Goal: Transaction & Acquisition: Obtain resource

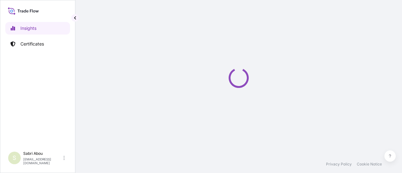
select select "2025"
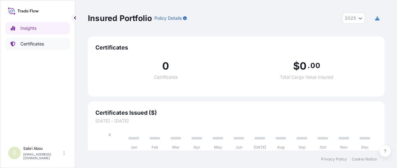
click at [46, 47] on link "Certificates" at bounding box center [37, 44] width 65 height 13
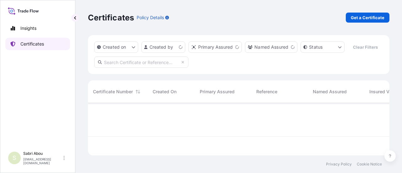
scroll to position [51, 296]
click at [376, 19] on p "Get a Certificate" at bounding box center [367, 17] width 34 height 6
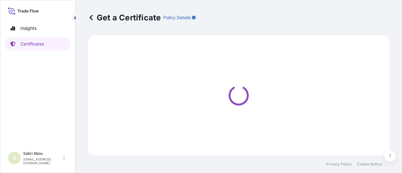
select select "Sea"
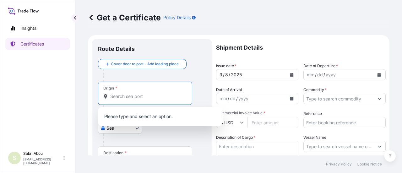
click at [124, 98] on input "Origin *" at bounding box center [147, 96] width 74 height 6
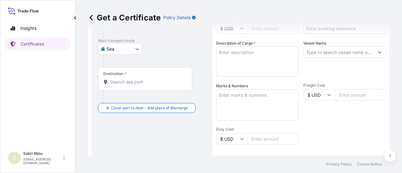
scroll to position [125, 0]
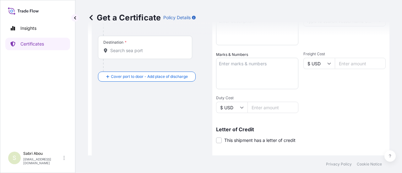
type input "ESBCN - [GEOGRAPHIC_DATA], [GEOGRAPHIC_DATA]"
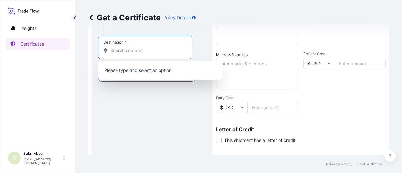
click at [130, 49] on input "Destination *" at bounding box center [147, 50] width 74 height 6
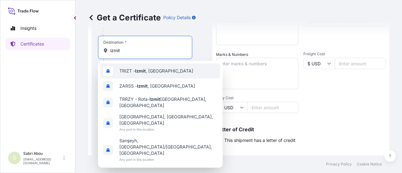
click at [142, 77] on div "TRIZT - [GEOGRAPHIC_DATA] , [GEOGRAPHIC_DATA]" at bounding box center [160, 70] width 120 height 15
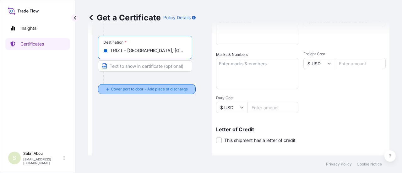
type input "TRIZT - [GEOGRAPHIC_DATA], [GEOGRAPHIC_DATA]"
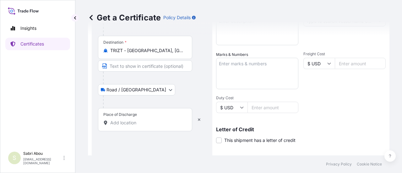
click at [125, 124] on input "Place of Discharge" at bounding box center [147, 123] width 74 height 6
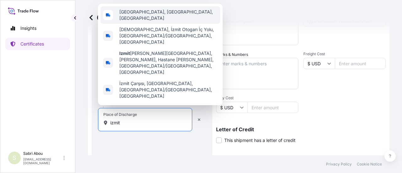
click at [159, 21] on span "[GEOGRAPHIC_DATA], [GEOGRAPHIC_DATA], [GEOGRAPHIC_DATA]" at bounding box center [168, 15] width 98 height 13
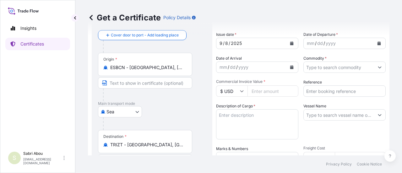
scroll to position [0, 0]
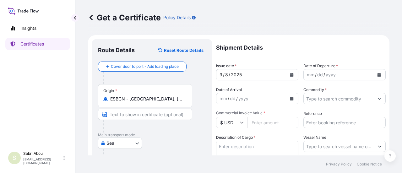
type input "[GEOGRAPHIC_DATA], [GEOGRAPHIC_DATA], [GEOGRAPHIC_DATA]"
click at [377, 74] on icon "Calendar" at bounding box center [378, 75] width 3 height 4
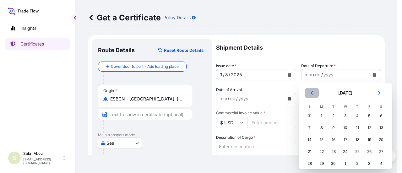
click at [311, 93] on icon "Previous" at bounding box center [312, 93] width 4 height 4
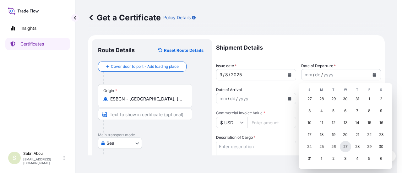
click at [347, 146] on div "27" at bounding box center [344, 146] width 11 height 11
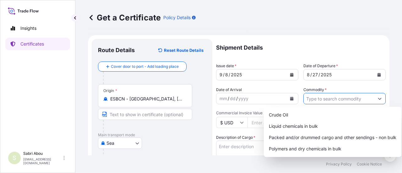
click at [325, 99] on input "Commodity *" at bounding box center [338, 98] width 70 height 11
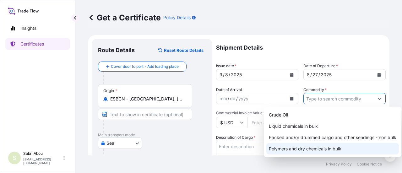
click at [312, 148] on div "Polymers and dry chemicals in bulk" at bounding box center [332, 148] width 132 height 11
type input "Polymers and dry chemicals in bulk"
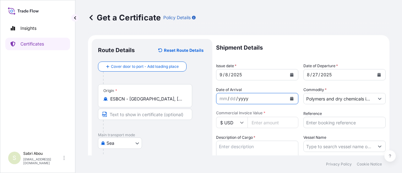
scroll to position [31, 0]
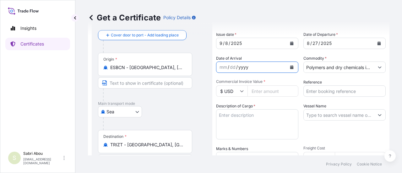
click at [233, 89] on input "$ USD" at bounding box center [231, 90] width 31 height 11
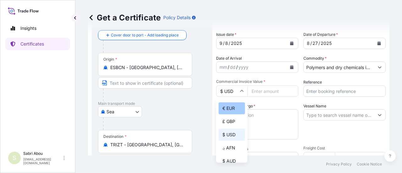
click at [231, 104] on div "€ EUR" at bounding box center [231, 108] width 26 height 12
type input "€ EUR"
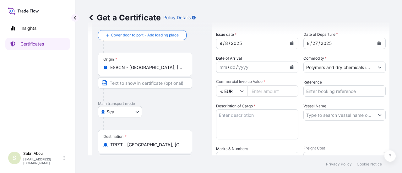
click at [278, 91] on input "Commercial Invoice Value *" at bounding box center [272, 90] width 51 height 11
type input "37457.88"
type input "1625203690"
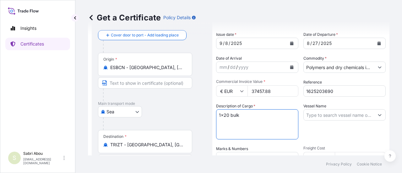
type textarea "1x20 bulk"
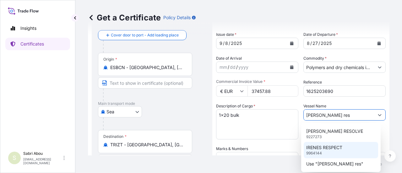
click at [336, 150] on p "IRENES RESPECT" at bounding box center [324, 147] width 36 height 6
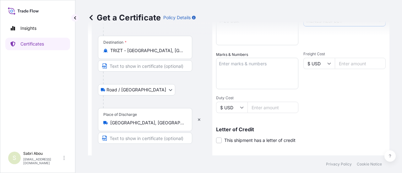
scroll to position [188, 0]
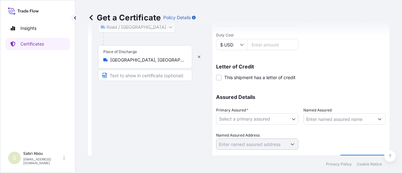
type input "IRENES RESPECT"
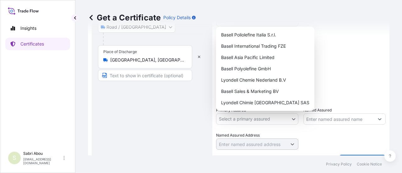
click at [283, 120] on body "3 options available. 1 option available. Insights Certificates S Sabri Abou [EM…" at bounding box center [201, 86] width 402 height 173
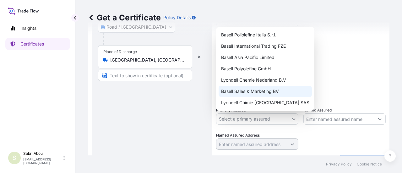
click at [248, 88] on div "Basell Sales & Marketing BV" at bounding box center [264, 91] width 93 height 11
select select "32164"
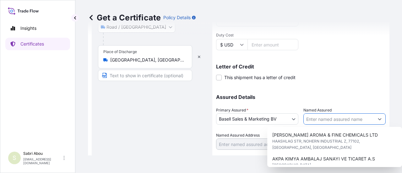
click at [311, 118] on input "Named Assured" at bounding box center [338, 118] width 70 height 11
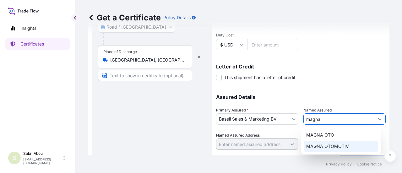
click at [335, 145] on span "MAGNA OTOMOTIV" at bounding box center [327, 146] width 43 height 6
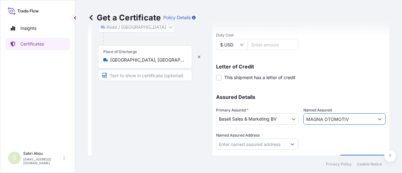
scroll to position [204, 0]
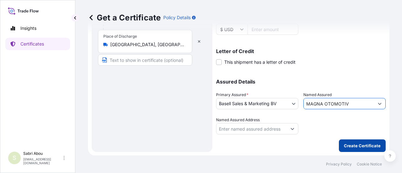
type input "MAGNA OTOMOTIV"
click at [353, 145] on p "Create Certificate" at bounding box center [361, 145] width 37 height 6
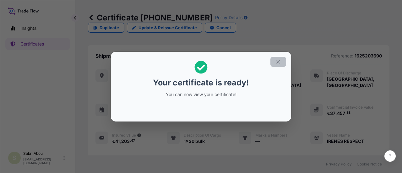
click at [279, 61] on icon "button" at bounding box center [278, 62] width 6 height 6
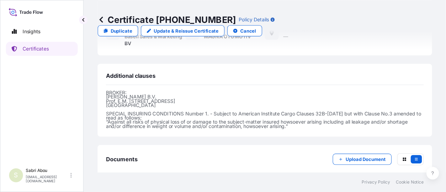
scroll to position [205, 0]
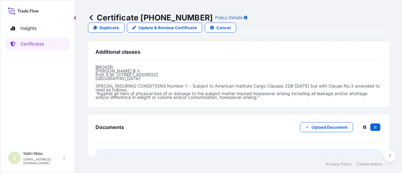
click at [213, 149] on link "PDF Certificate [DATE]T10:18:41.618303" at bounding box center [238, 157] width 286 height 16
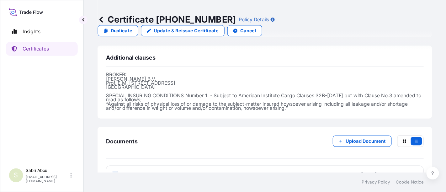
scroll to position [179, 0]
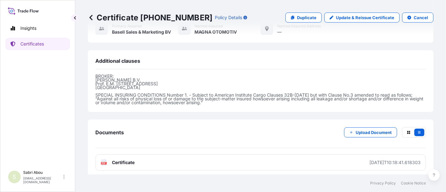
click at [273, 93] on p "BROKER: [PERSON_NAME] Prof. E.M. [STREET_ADDRESS] SPECIAL INSURING CONDITIONS N…" at bounding box center [260, 89] width 331 height 30
